Goal: Task Accomplishment & Management: Complete application form

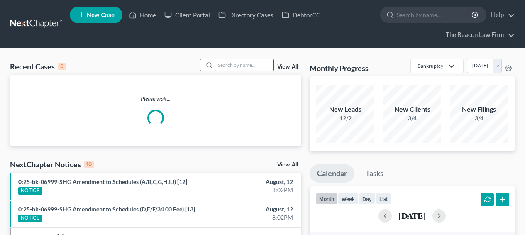
click at [252, 65] on input "search" at bounding box center [244, 65] width 58 height 12
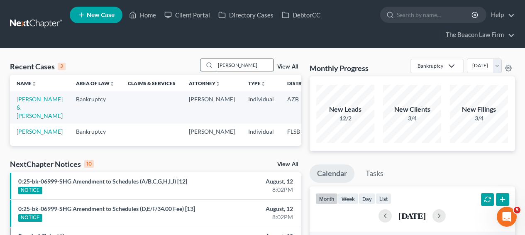
click at [224, 66] on input "[PERSON_NAME]" at bounding box center [244, 65] width 58 height 12
click at [224, 66] on input "baran" at bounding box center [244, 65] width 58 height 12
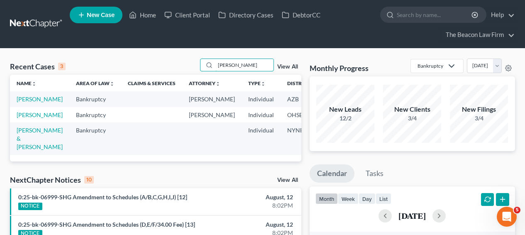
type input "baker"
click at [33, 106] on td "Baker, Justin" at bounding box center [39, 98] width 59 height 15
click at [30, 103] on link "Baker, Justin" at bounding box center [40, 98] width 46 height 7
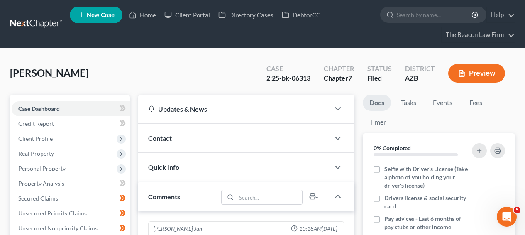
scroll to position [260, 0]
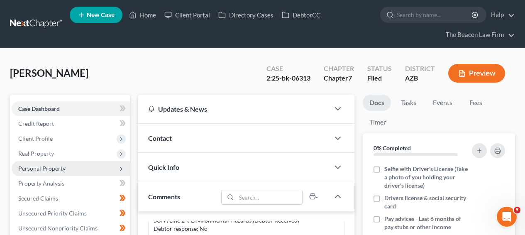
click at [50, 172] on span "Personal Property" at bounding box center [71, 168] width 118 height 15
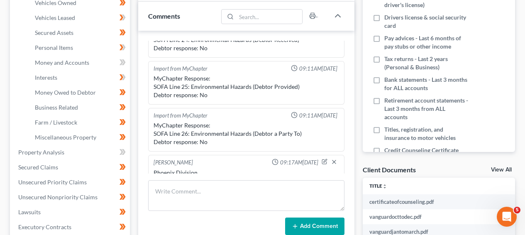
scroll to position [179, 0]
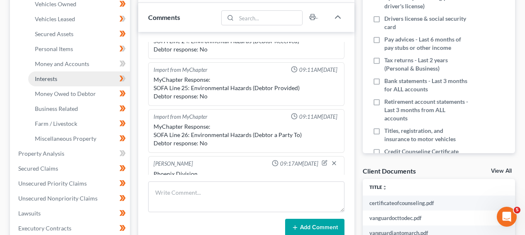
click at [86, 71] on link "Interests" at bounding box center [79, 78] width 102 height 15
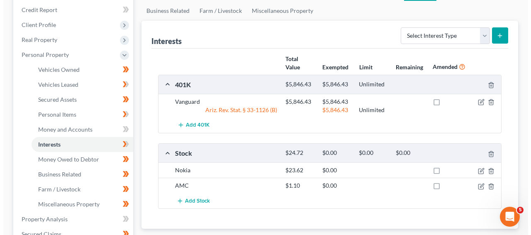
scroll to position [110, 0]
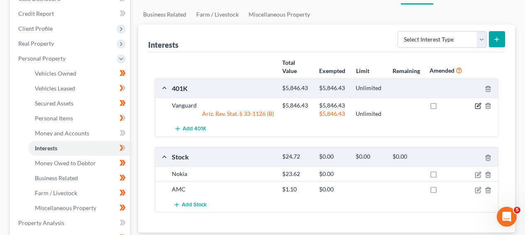
click at [479, 106] on icon "button" at bounding box center [478, 106] width 7 height 7
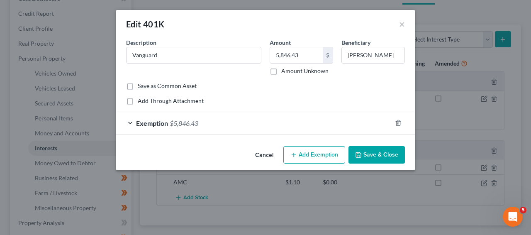
click at [337, 154] on button "Add Exemption" at bounding box center [315, 154] width 62 height 17
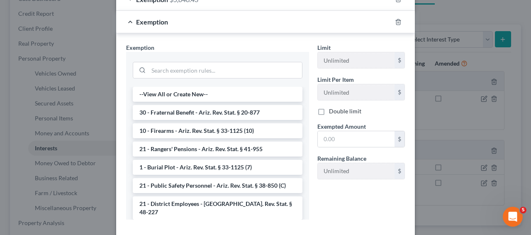
scroll to position [0, 0]
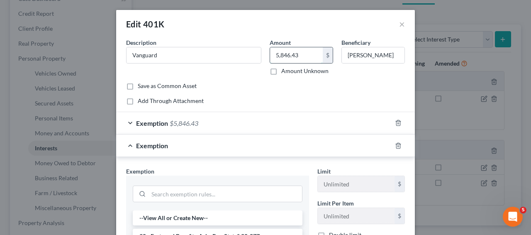
click at [294, 54] on input "5,846.43" at bounding box center [296, 55] width 53 height 16
paste input "9,955.77"
type input "9,955.77"
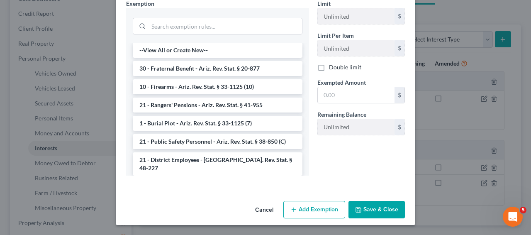
scroll to position [82, 0]
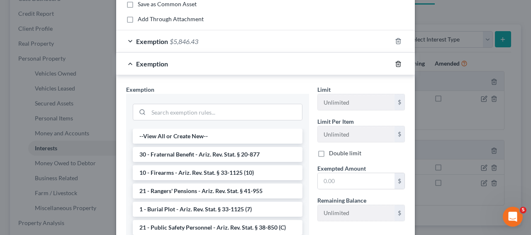
click at [396, 66] on icon "button" at bounding box center [398, 63] width 4 height 5
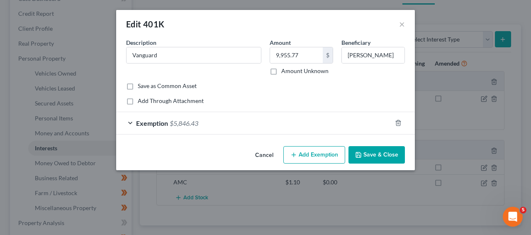
scroll to position [0, 0]
click at [330, 129] on div "Exemption $5,846.43" at bounding box center [254, 123] width 276 height 22
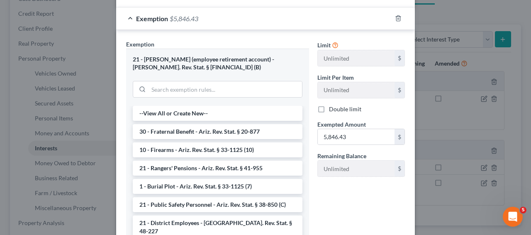
scroll to position [133, 0]
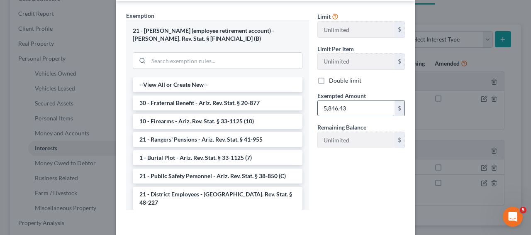
click at [367, 112] on input "5,846.43" at bounding box center [356, 108] width 77 height 16
paste input "9,955.77"
type input "9,955.77"
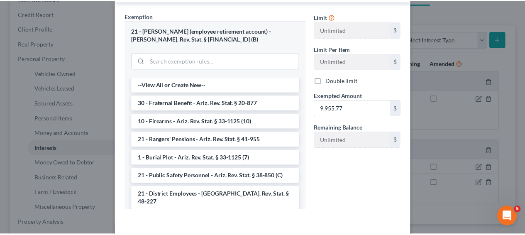
scroll to position [168, 0]
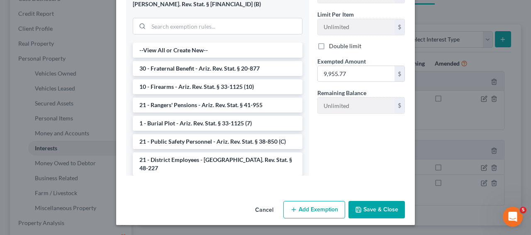
drag, startPoint x: 529, startPoint y: 135, endPoint x: 9, endPoint y: 1, distance: 537.0
click at [392, 205] on button "Save & Close" at bounding box center [377, 209] width 56 height 17
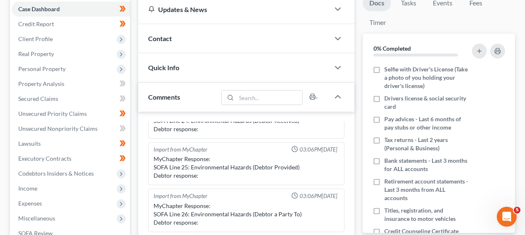
scroll to position [110, 0]
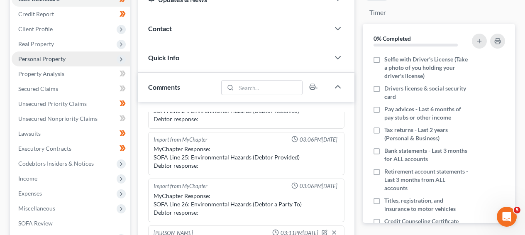
click at [89, 65] on span "Personal Property" at bounding box center [71, 58] width 118 height 15
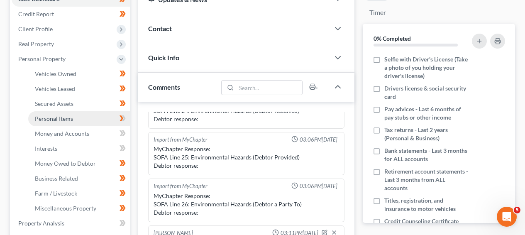
click at [91, 117] on link "Personal Items" at bounding box center [79, 118] width 102 height 15
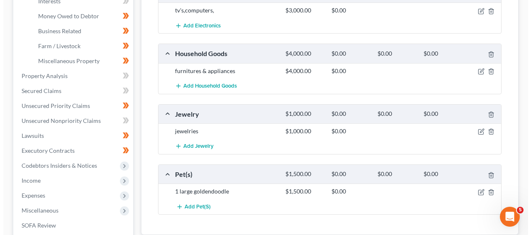
scroll to position [259, 0]
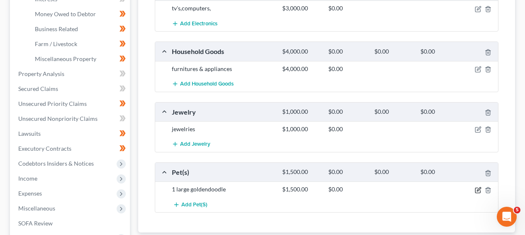
click at [480, 189] on icon "button" at bounding box center [478, 190] width 7 height 7
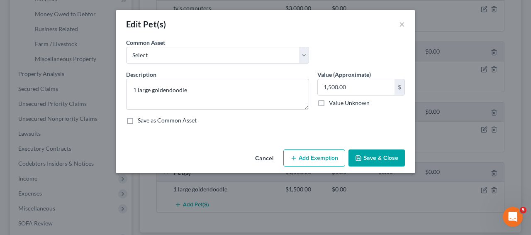
click at [311, 152] on button "Add Exemption" at bounding box center [315, 157] width 62 height 17
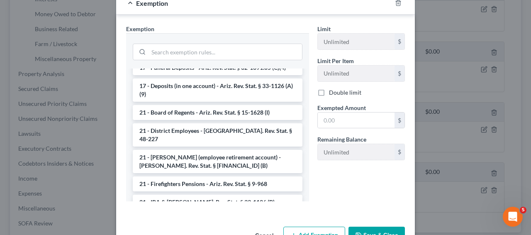
scroll to position [203, 0]
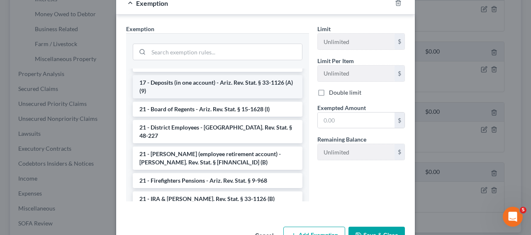
click at [273, 94] on li "17 - Deposits (in one account) - Ariz. Rev. Stat. § 33-1126 (A)(9)" at bounding box center [218, 86] width 170 height 23
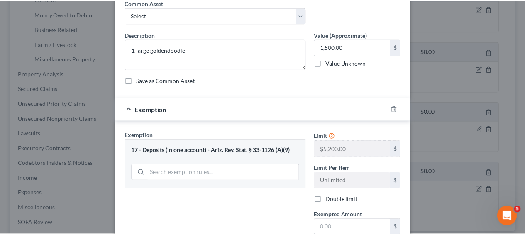
scroll to position [0, 0]
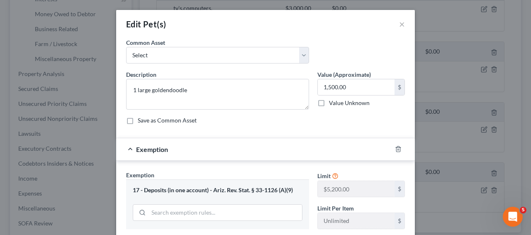
click at [394, 24] on div "Edit Pet(s) ×" at bounding box center [265, 24] width 299 height 28
click at [396, 25] on div "Edit Pet(s) ×" at bounding box center [265, 24] width 299 height 28
click at [400, 25] on button "×" at bounding box center [402, 24] width 6 height 10
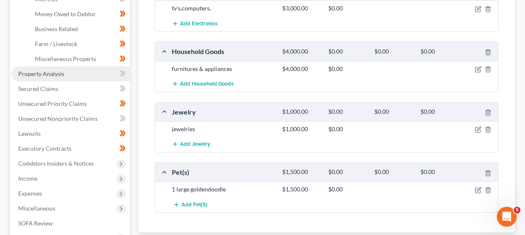
click at [90, 73] on link "Property Analysis" at bounding box center [71, 73] width 118 height 15
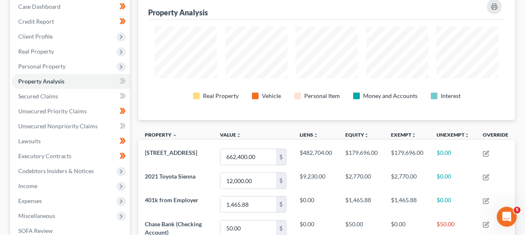
scroll to position [91, 0]
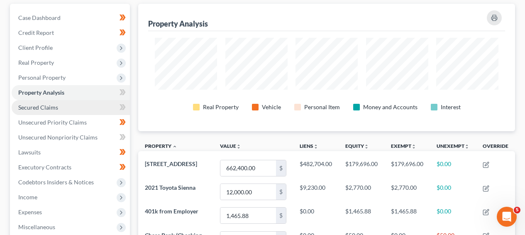
click at [44, 108] on span "Secured Claims" at bounding box center [38, 107] width 40 height 7
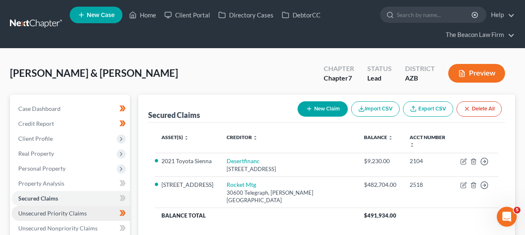
click at [67, 210] on span "Unsecured Priority Claims" at bounding box center [52, 213] width 68 height 7
